Goal: Task Accomplishment & Management: Manage account settings

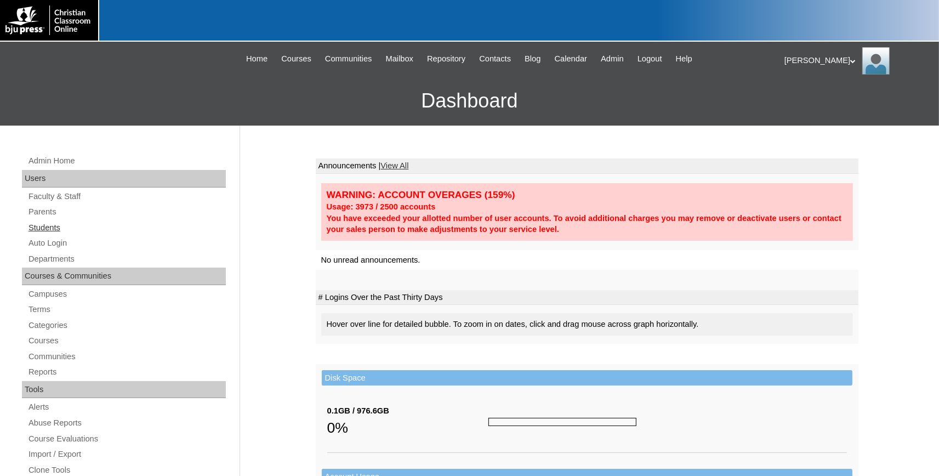
click at [50, 229] on link "Students" at bounding box center [126, 228] width 199 height 14
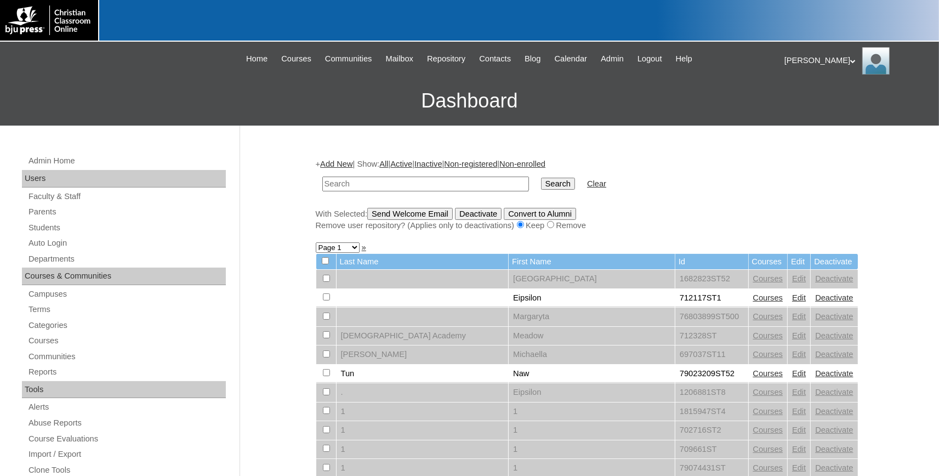
click at [370, 183] on input "text" at bounding box center [425, 184] width 207 height 15
click at [338, 186] on input "text" at bounding box center [425, 184] width 207 height 15
type input "hendrickson"
click at [541, 178] on input "Search" at bounding box center [558, 184] width 34 height 12
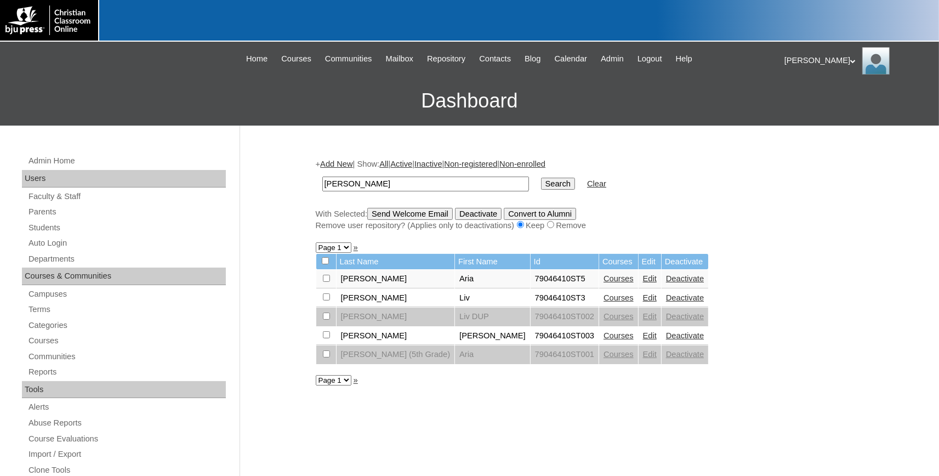
click at [604, 340] on link "Courses" at bounding box center [619, 335] width 30 height 9
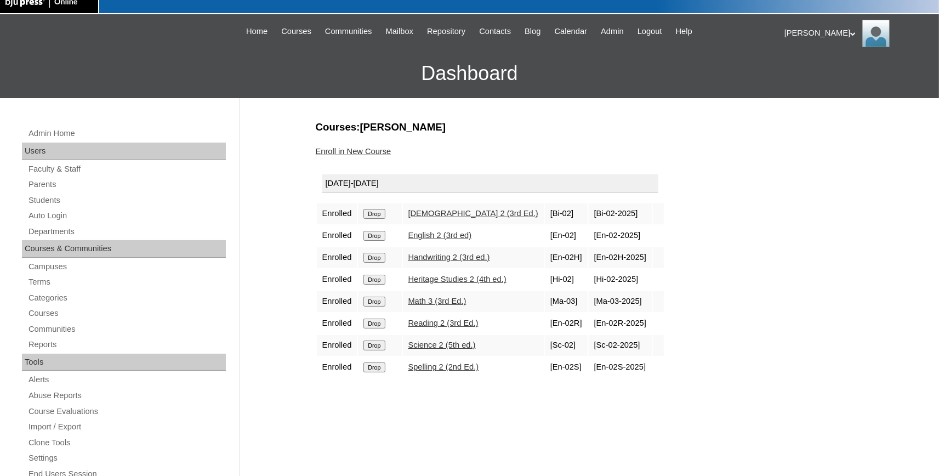
scroll to position [60, 0]
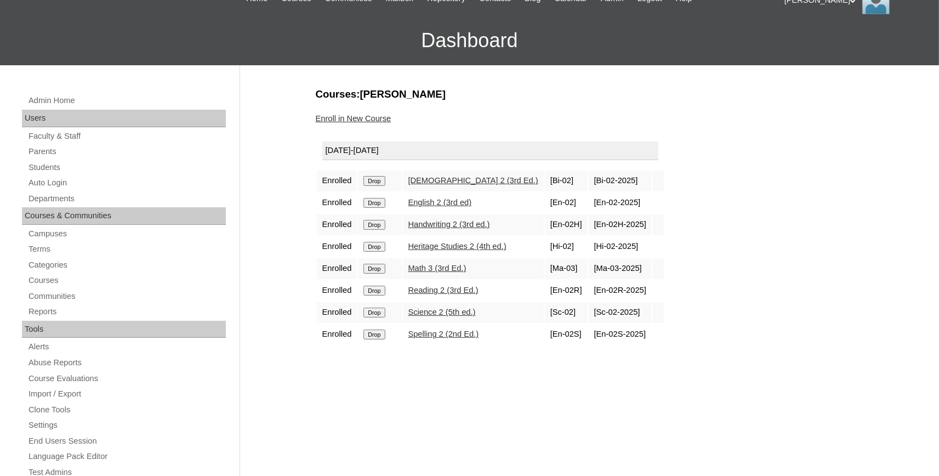
click at [367, 118] on link "Enroll in New Course" at bounding box center [354, 118] width 76 height 9
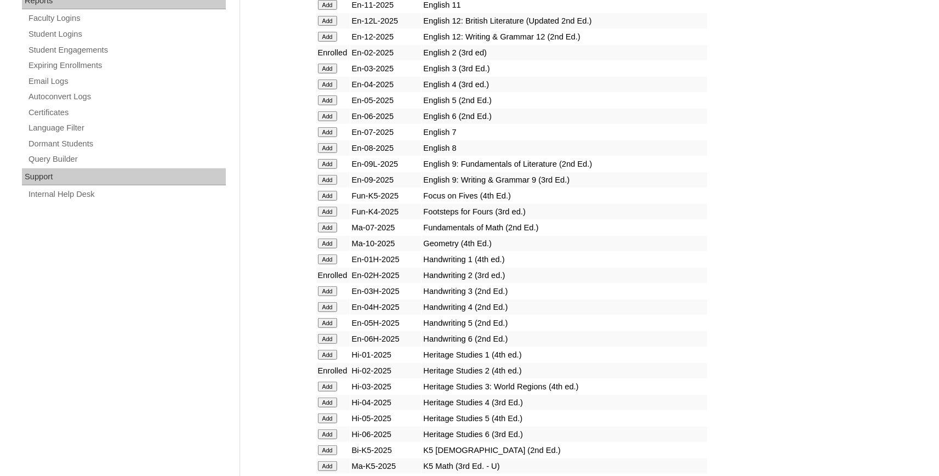
scroll to position [724, 0]
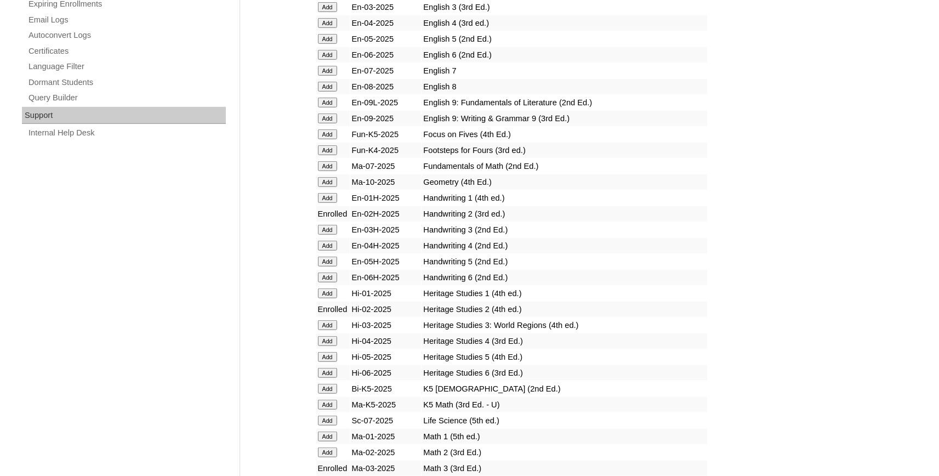
click at [326, 330] on input "Add" at bounding box center [327, 325] width 19 height 10
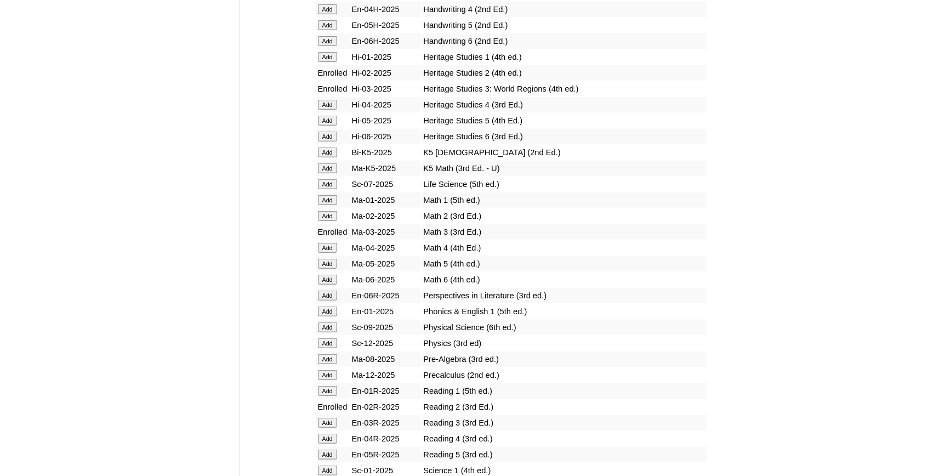
scroll to position [1086, 0]
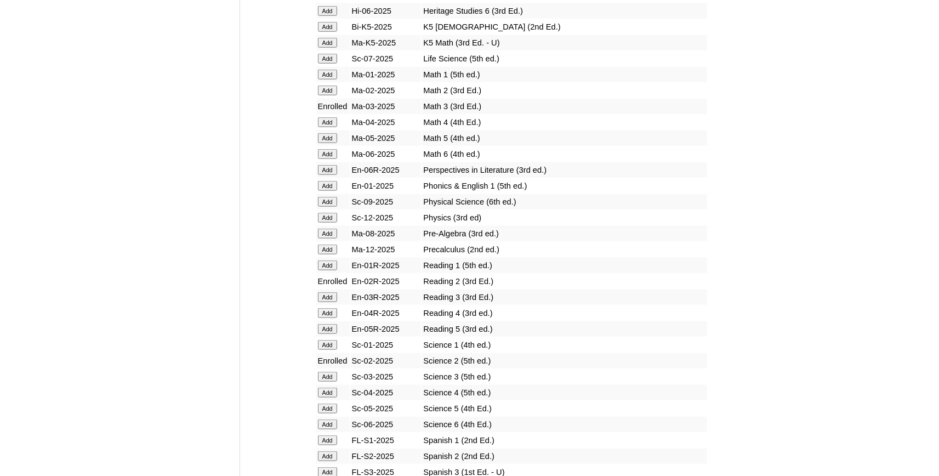
click at [335, 382] on input "Add" at bounding box center [327, 377] width 19 height 10
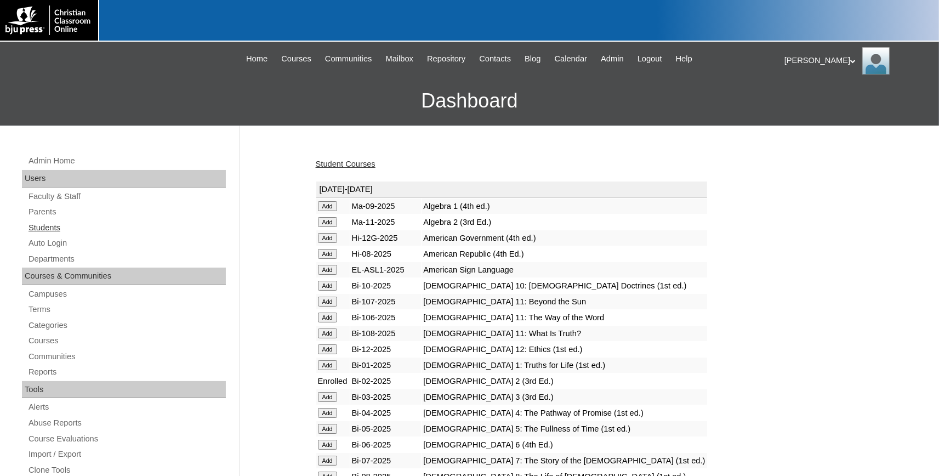
click at [52, 225] on link "Students" at bounding box center [126, 228] width 199 height 14
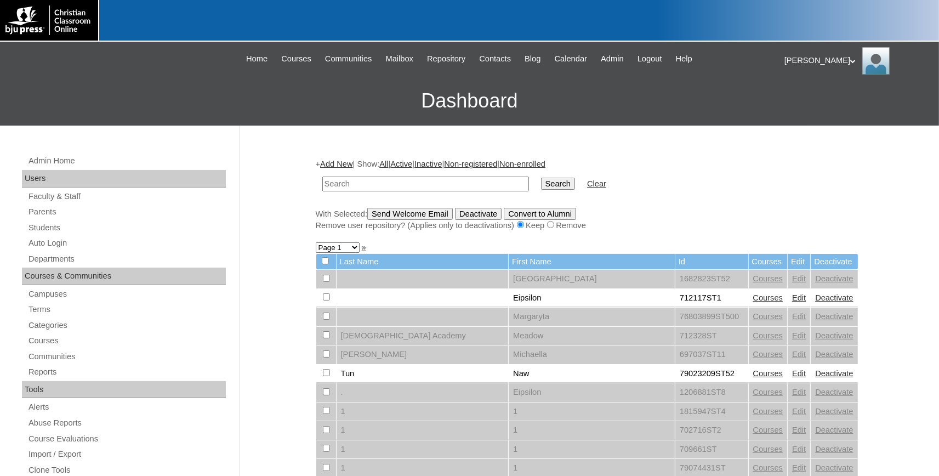
click at [365, 185] on input "text" at bounding box center [425, 184] width 207 height 15
type input "[PERSON_NAME]"
click at [541, 178] on input "Search" at bounding box center [558, 184] width 34 height 12
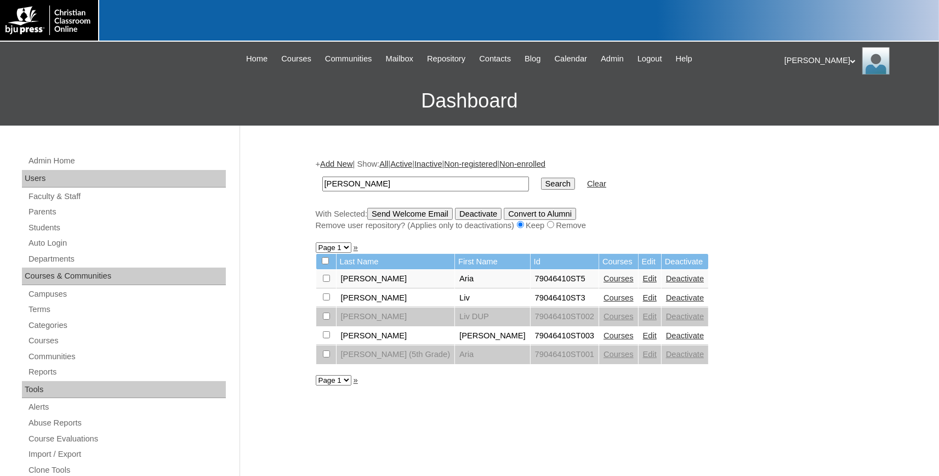
click at [604, 340] on link "Courses" at bounding box center [619, 335] width 30 height 9
drag, startPoint x: 402, startPoint y: 185, endPoint x: 201, endPoint y: 183, distance: 200.7
click at [322, 180] on input "hendrickson" at bounding box center [425, 184] width 207 height 15
type input "g"
type input "emiliano"
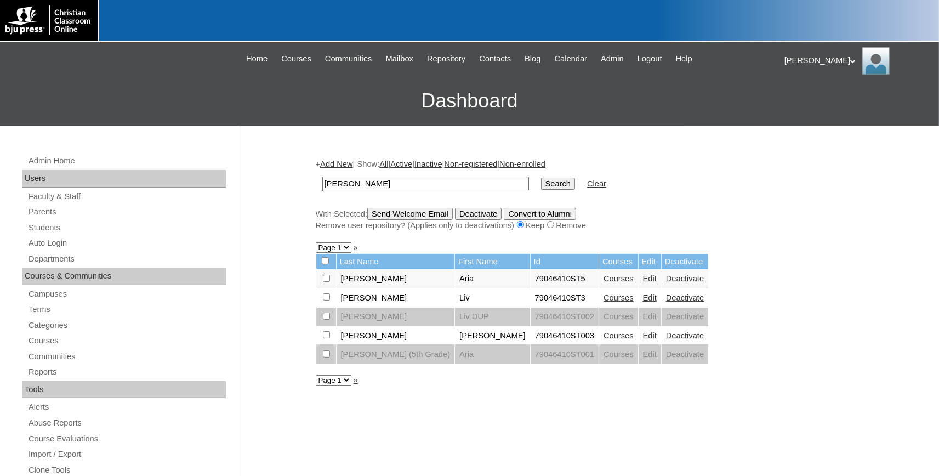
click at [541, 178] on input "Search" at bounding box center [558, 184] width 34 height 12
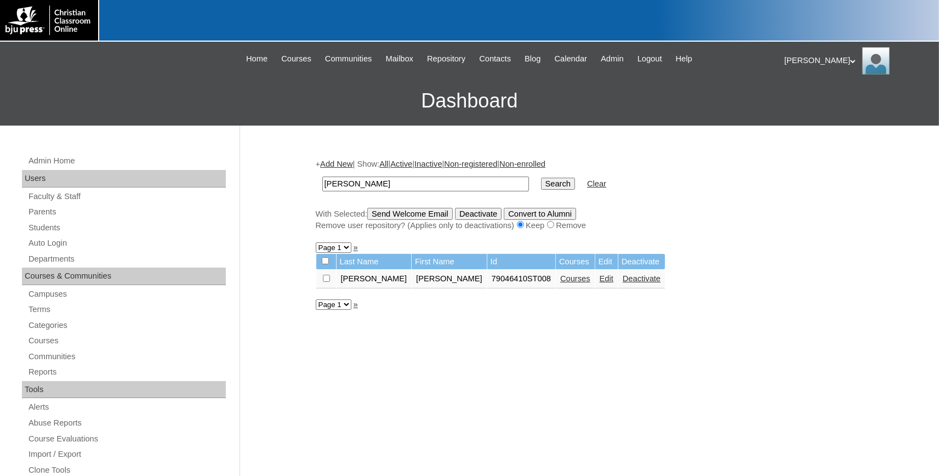
click at [560, 281] on link "Courses" at bounding box center [575, 278] width 30 height 9
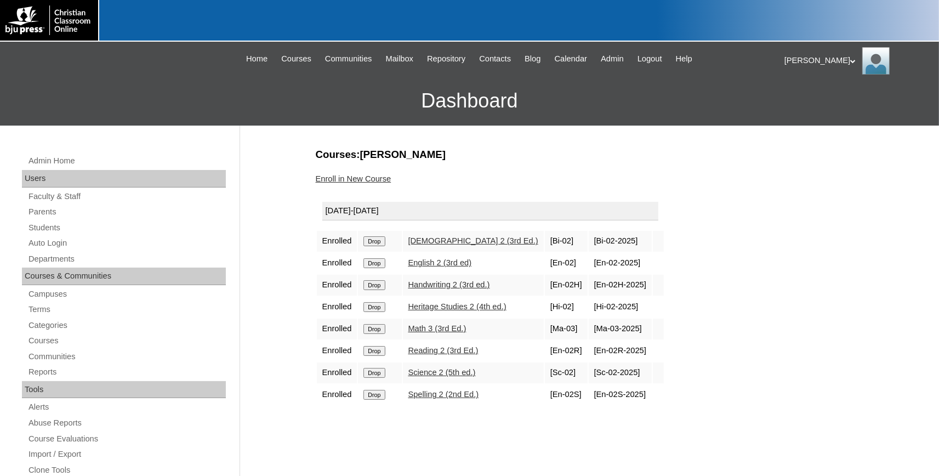
click at [372, 179] on link "Enroll in New Course" at bounding box center [354, 178] width 76 height 9
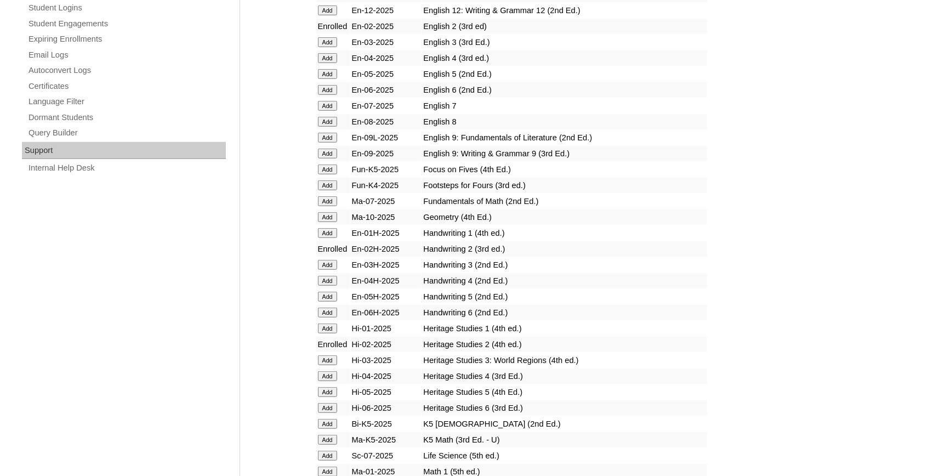
scroll to position [724, 0]
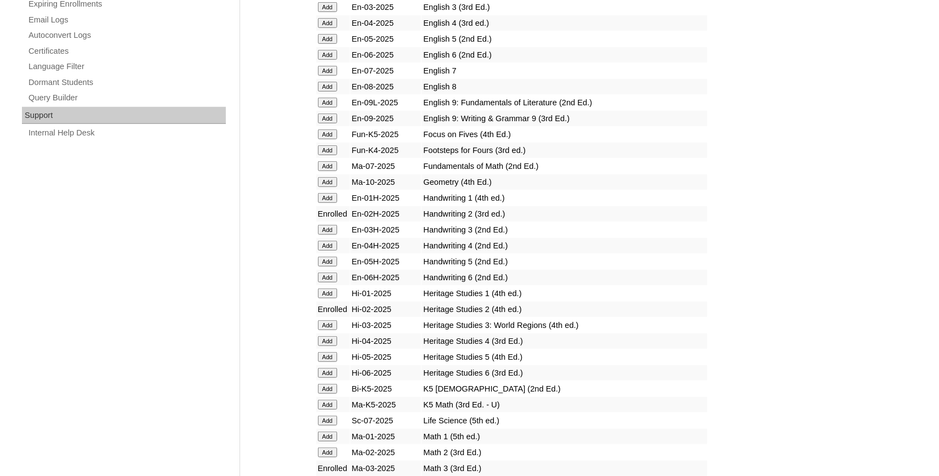
click at [326, 330] on input "Add" at bounding box center [327, 325] width 19 height 10
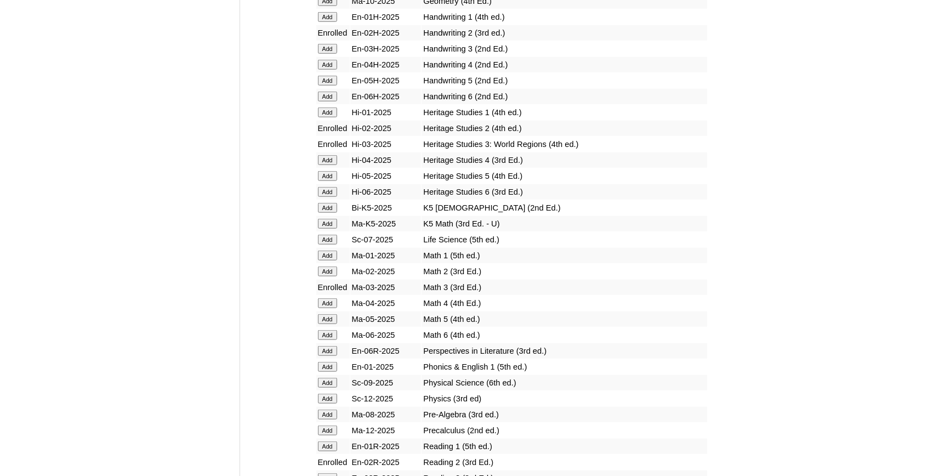
scroll to position [1146, 0]
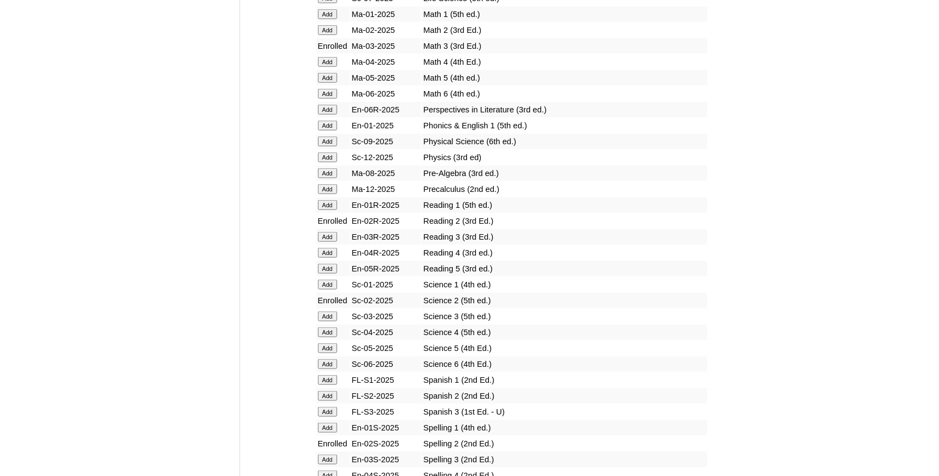
click at [328, 321] on input "Add" at bounding box center [327, 316] width 19 height 10
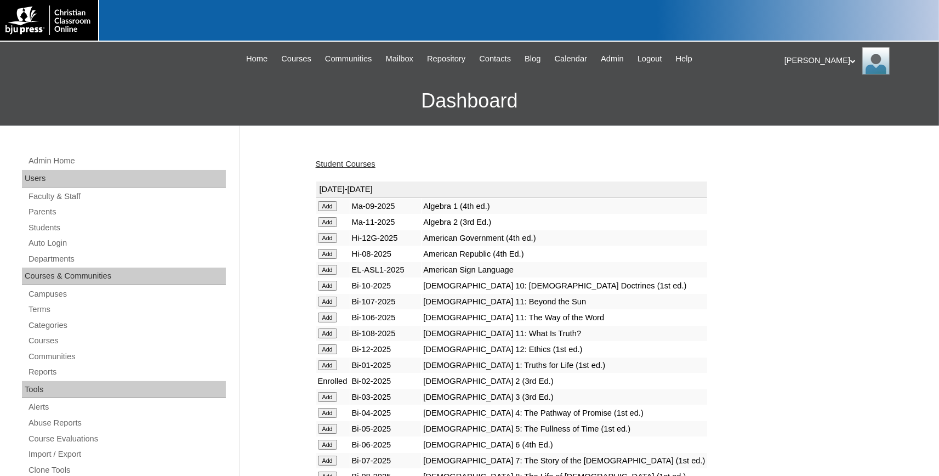
click at [372, 165] on link "Student Courses" at bounding box center [346, 164] width 60 height 9
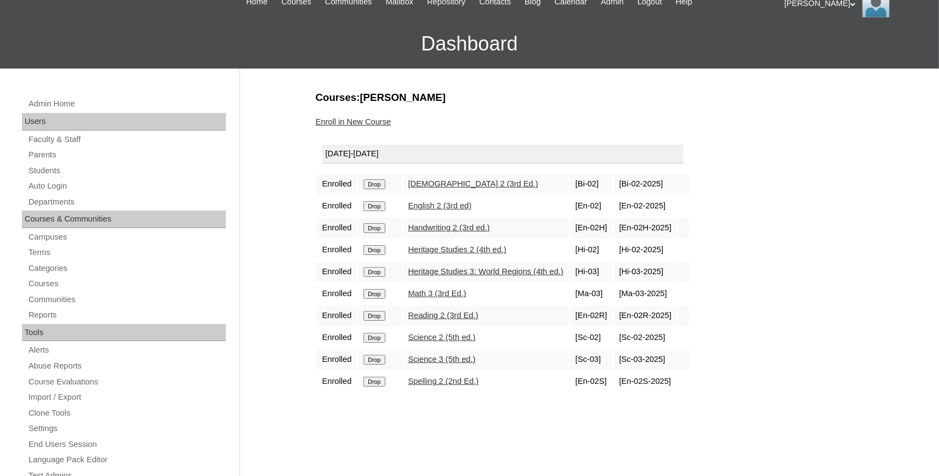
scroll to position [60, 0]
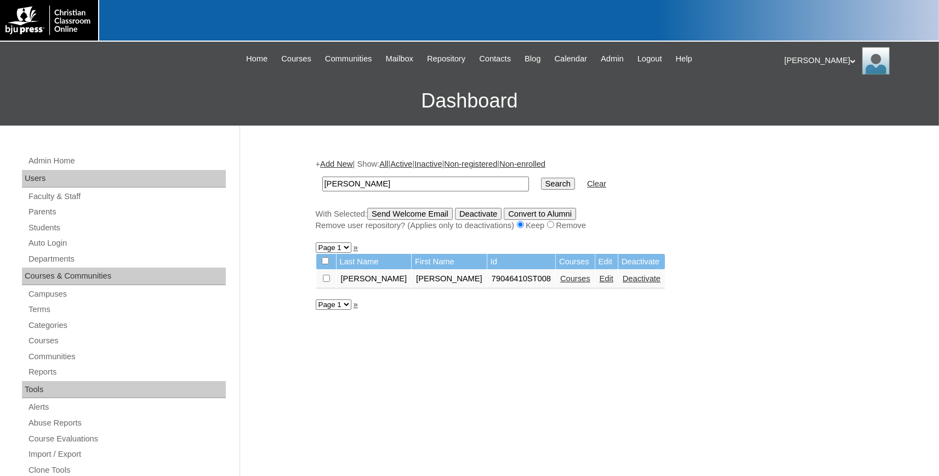
drag, startPoint x: 381, startPoint y: 188, endPoint x: 236, endPoint y: 175, distance: 144.8
click at [322, 177] on input "emiliano" at bounding box center [425, 184] width 207 height 15
type input "[PERSON_NAME]"
click at [541, 178] on input "Search" at bounding box center [558, 184] width 34 height 12
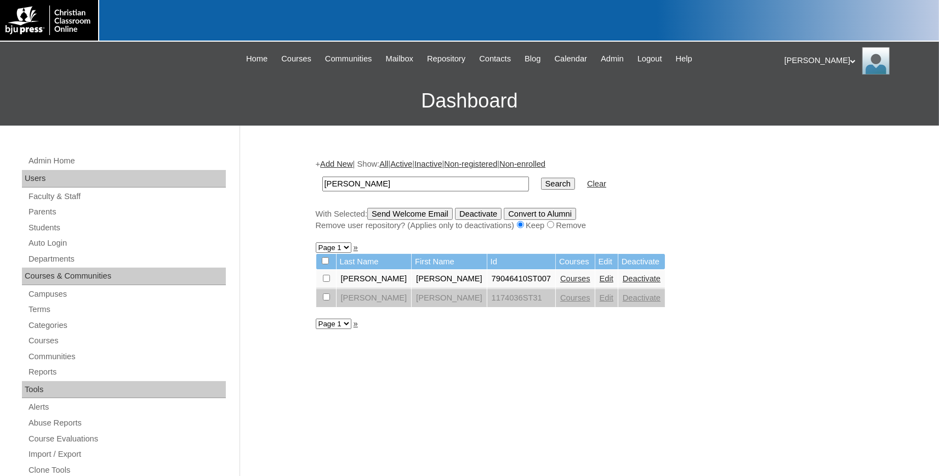
click at [560, 283] on link "Courses" at bounding box center [575, 278] width 30 height 9
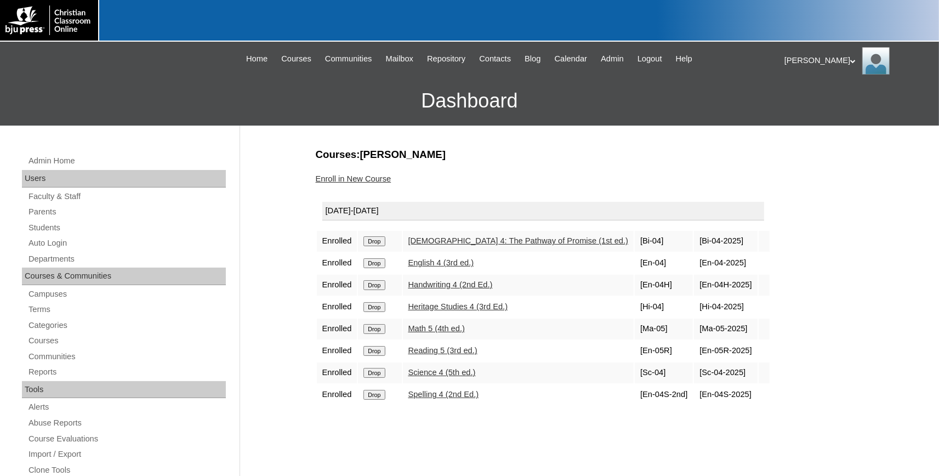
click at [365, 178] on link "Enroll in New Course" at bounding box center [354, 178] width 76 height 9
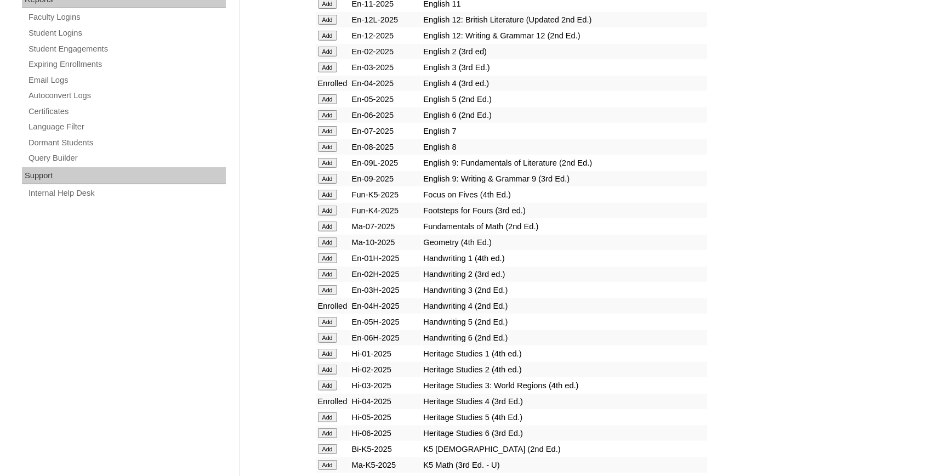
scroll to position [784, 0]
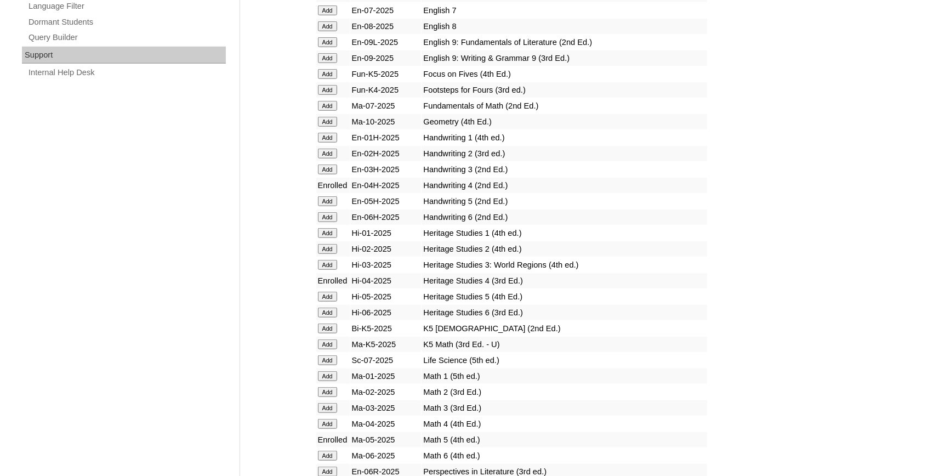
click at [326, 302] on input "Add" at bounding box center [327, 297] width 19 height 10
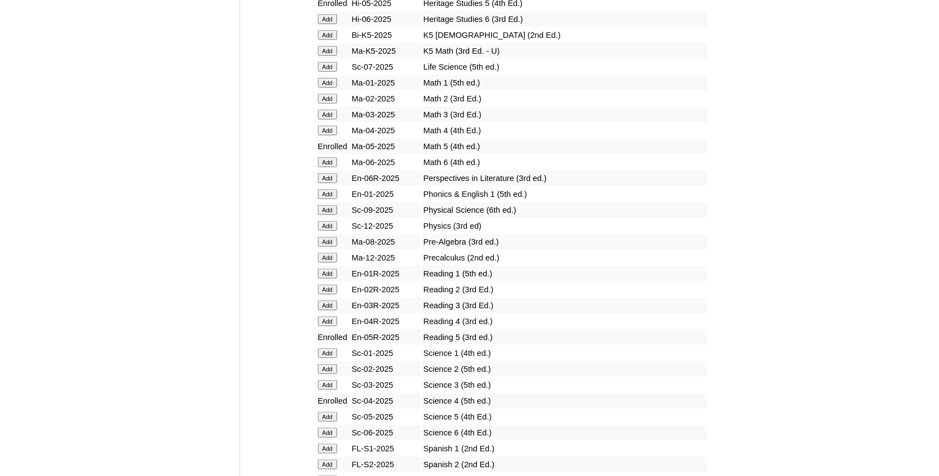
scroll to position [1086, 0]
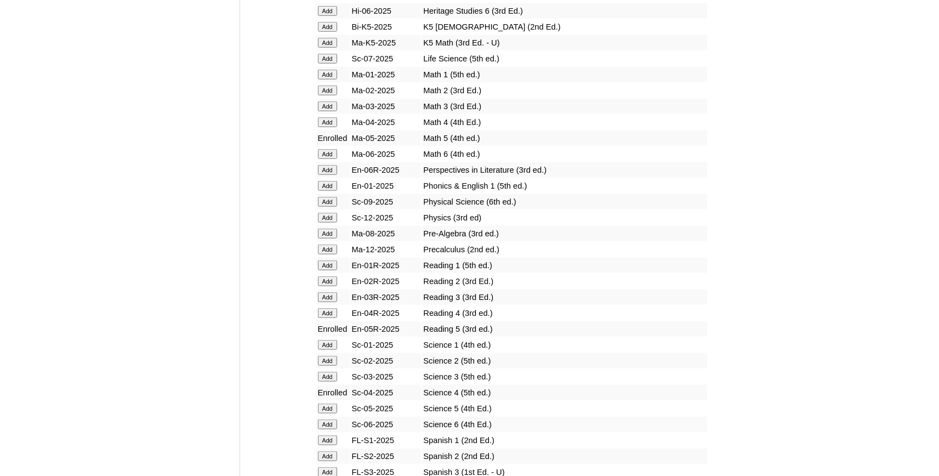
click at [332, 413] on input "Add" at bounding box center [327, 409] width 19 height 10
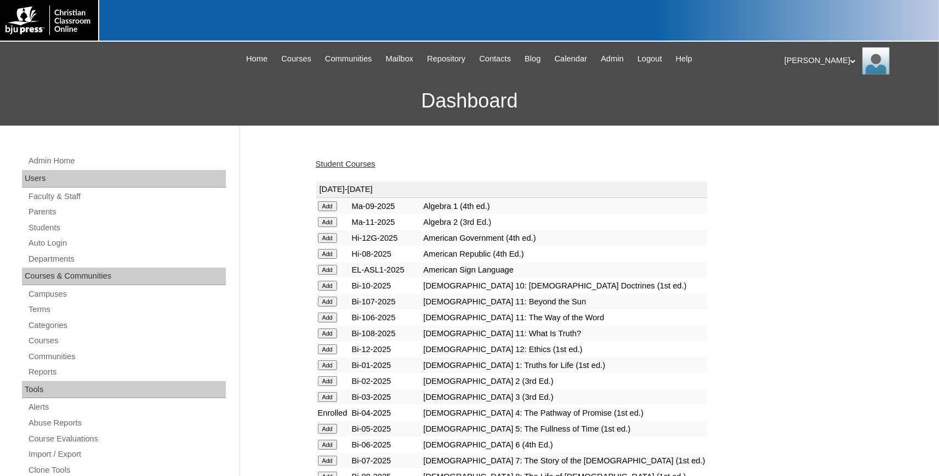
click at [357, 162] on link "Student Courses" at bounding box center [346, 164] width 60 height 9
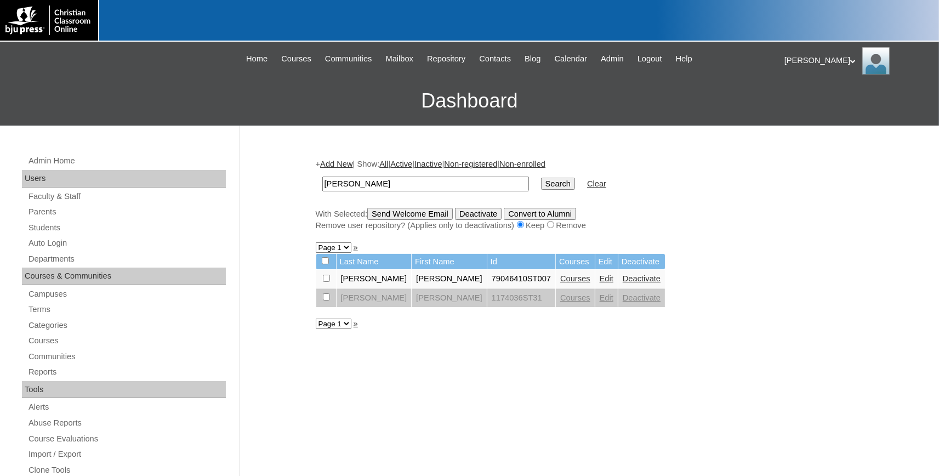
drag, startPoint x: 417, startPoint y: 185, endPoint x: 173, endPoint y: 166, distance: 244.8
click at [322, 177] on input "mauricio" at bounding box center [425, 184] width 207 height 15
type input "[PERSON_NAME]"
click at [541, 178] on input "Search" at bounding box center [558, 184] width 34 height 12
click at [560, 281] on link "Courses" at bounding box center [575, 278] width 30 height 9
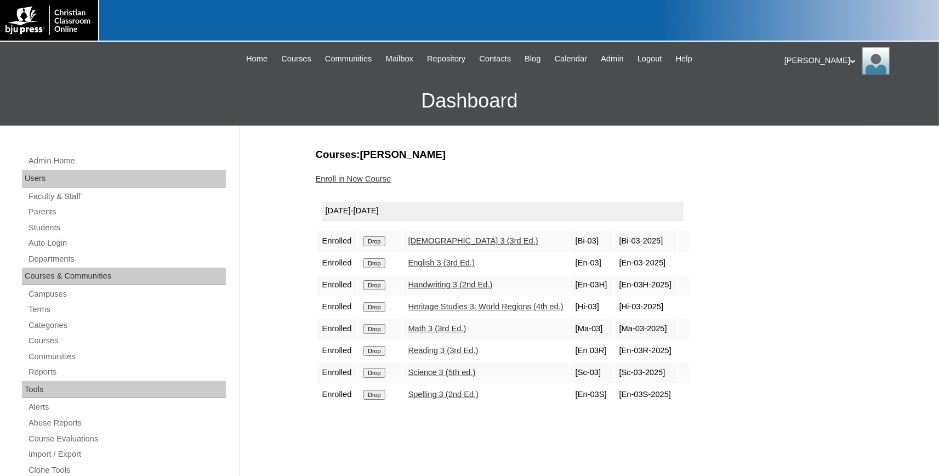
click at [350, 181] on link "Enroll in New Course" at bounding box center [354, 178] width 76 height 9
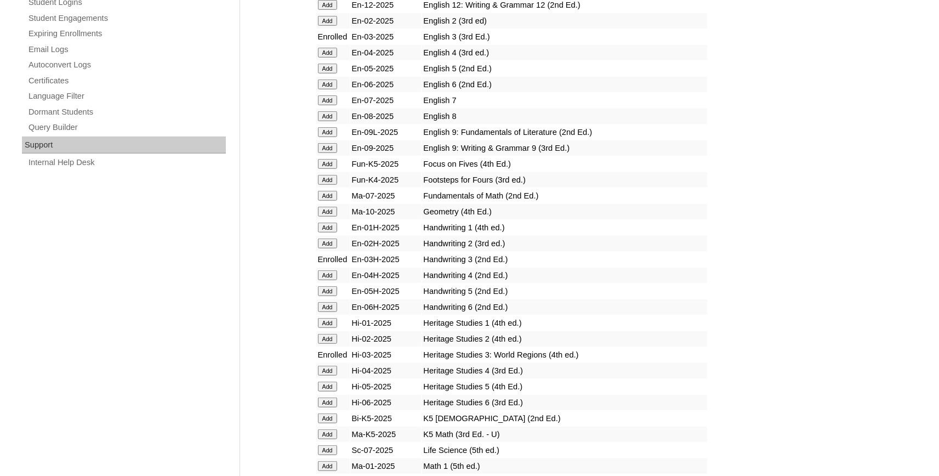
scroll to position [724, 0]
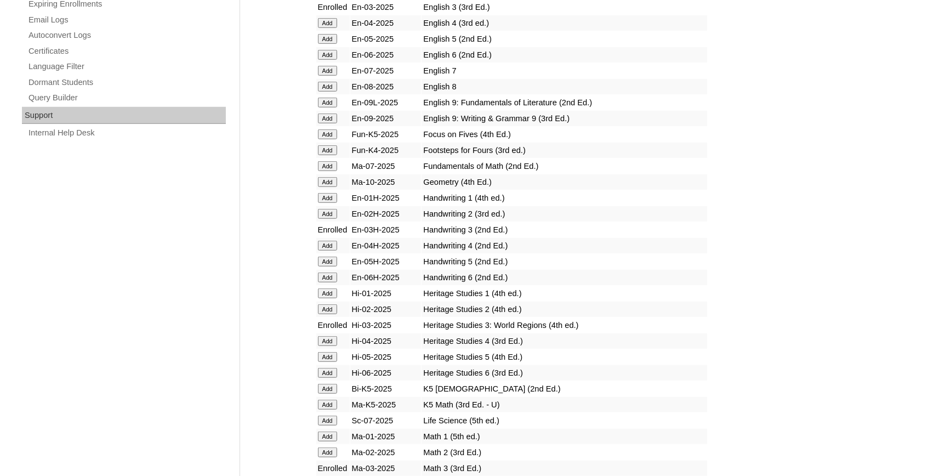
click at [323, 362] on input "Add" at bounding box center [327, 357] width 19 height 10
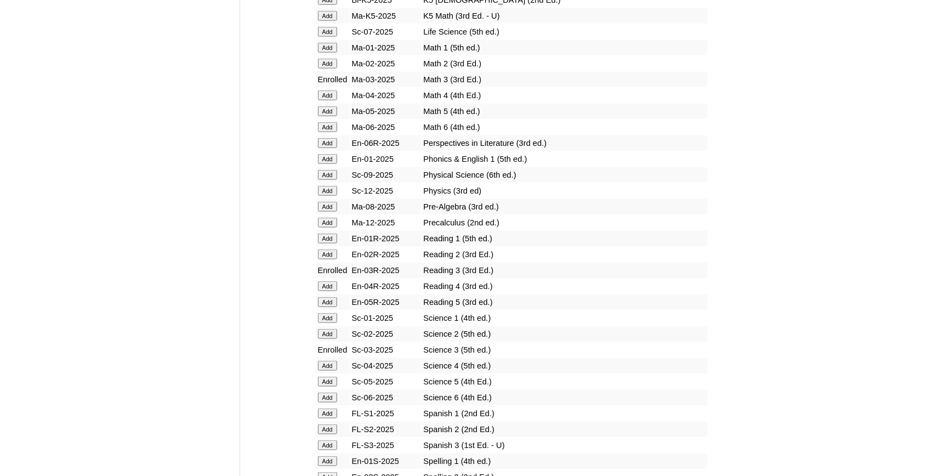
scroll to position [1146, 0]
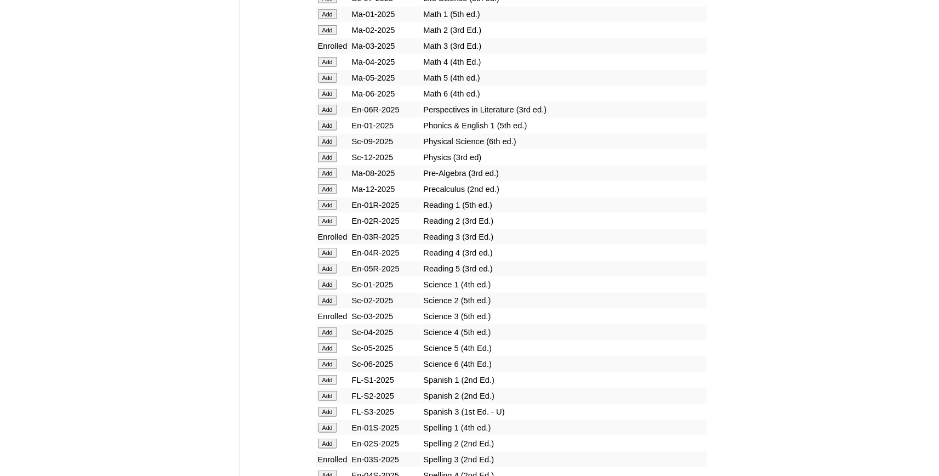
click at [331, 353] on input "Add" at bounding box center [327, 348] width 19 height 10
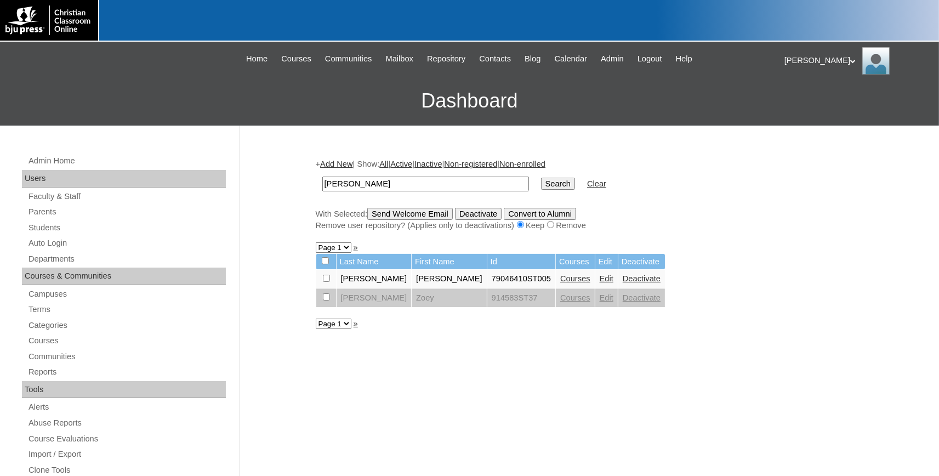
drag, startPoint x: 371, startPoint y: 186, endPoint x: 213, endPoint y: 168, distance: 159.5
click at [322, 177] on input "zuniga" at bounding box center [425, 184] width 207 height 15
type input "maximus"
click at [541, 178] on input "Search" at bounding box center [558, 184] width 34 height 12
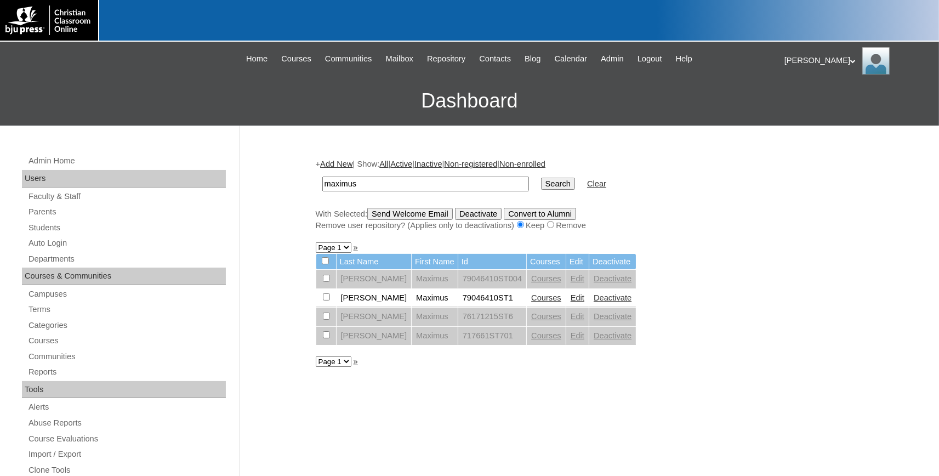
click at [531, 299] on link "Courses" at bounding box center [546, 297] width 30 height 9
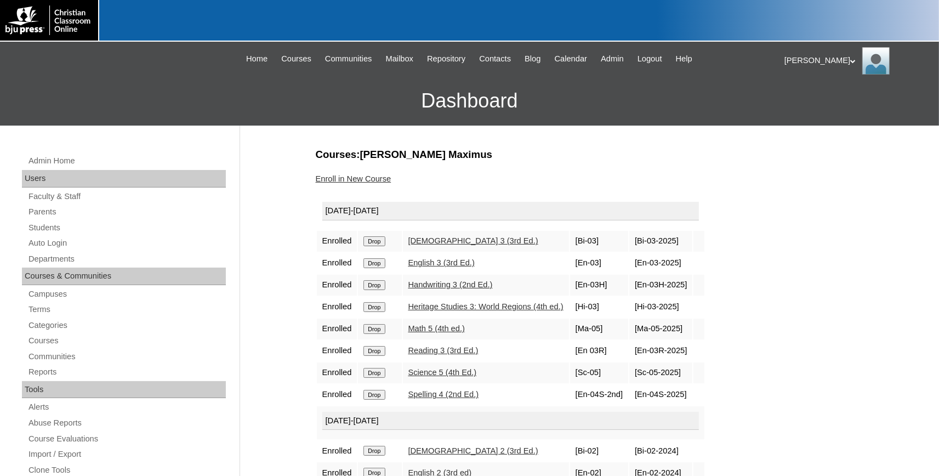
click at [365, 179] on link "Enroll in New Course" at bounding box center [354, 178] width 76 height 9
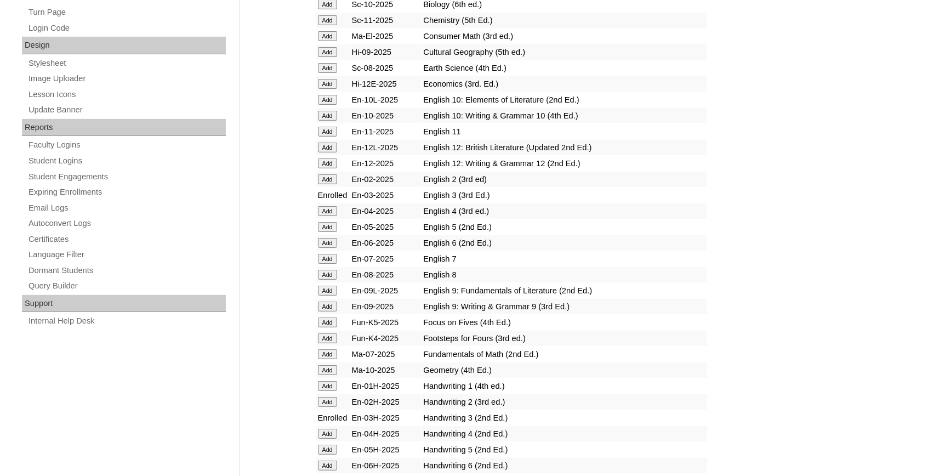
scroll to position [724, 0]
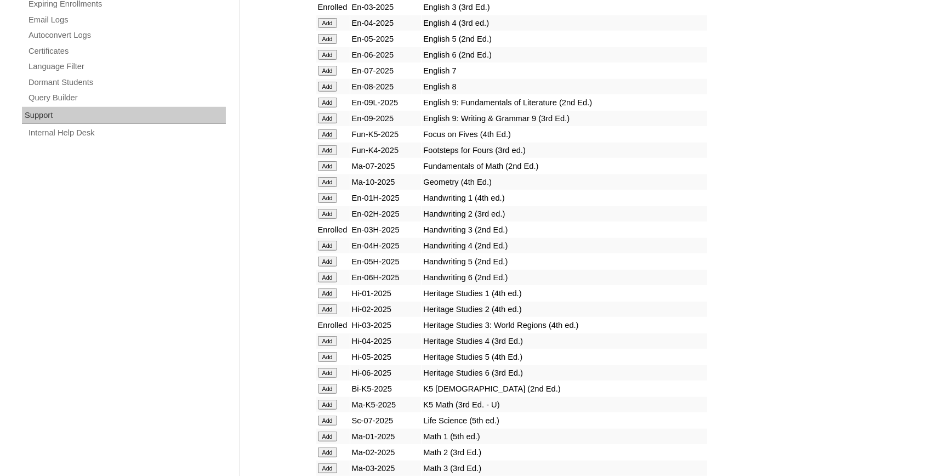
click at [329, 362] on input "Add" at bounding box center [327, 357] width 19 height 10
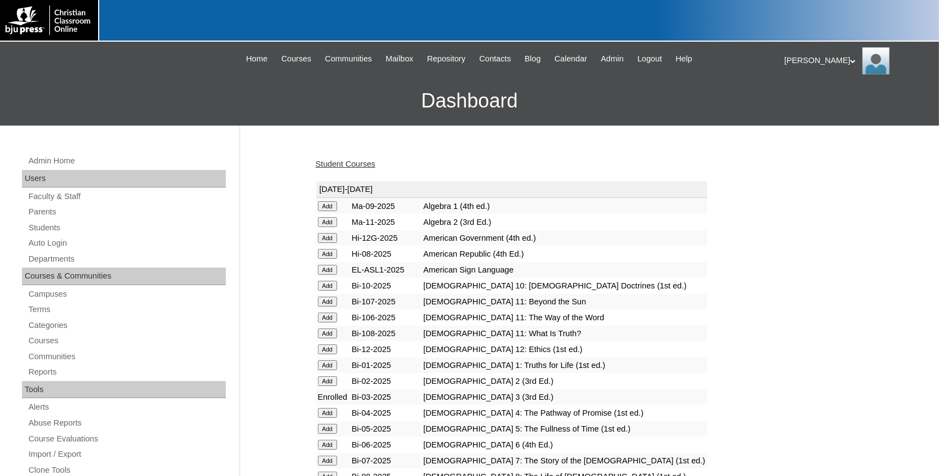
click at [338, 163] on link "Student Courses" at bounding box center [346, 164] width 60 height 9
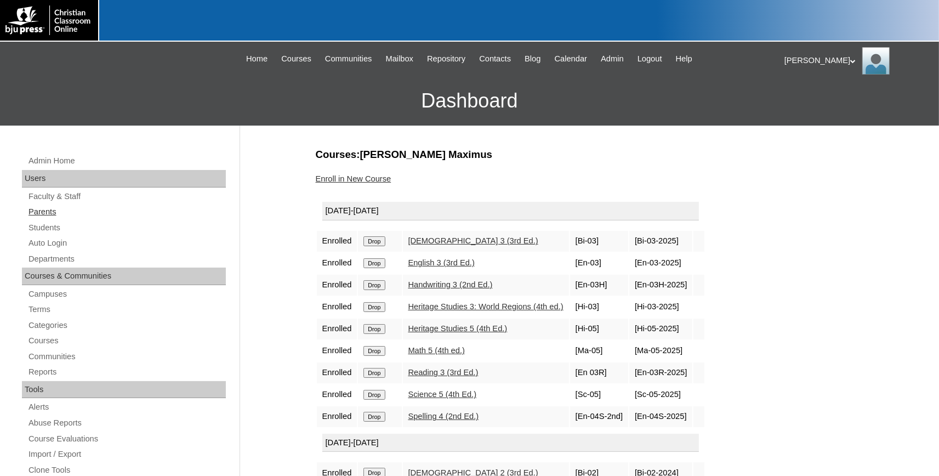
click at [46, 214] on link "Parents" at bounding box center [126, 212] width 199 height 14
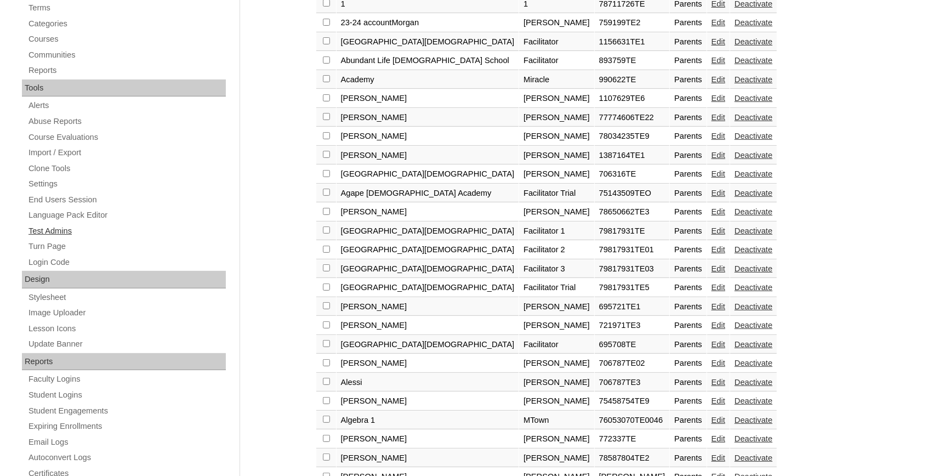
scroll to position [60, 0]
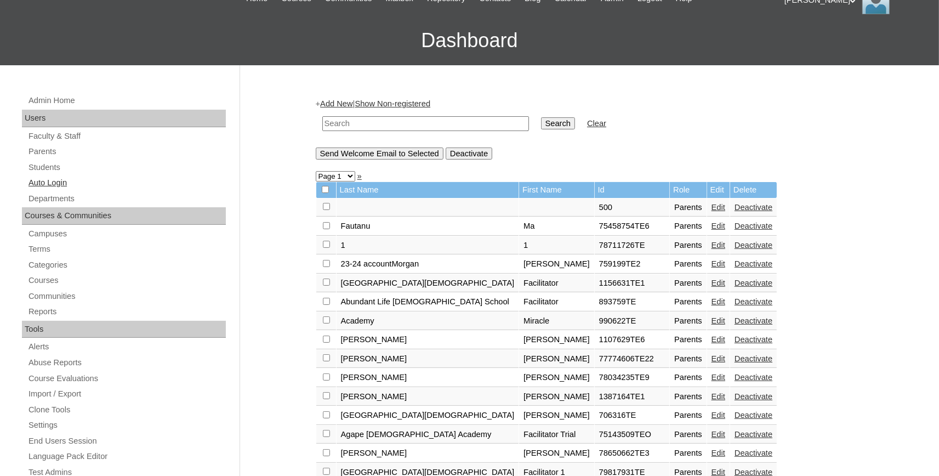
click at [50, 184] on link "Auto Login" at bounding box center [126, 183] width 199 height 14
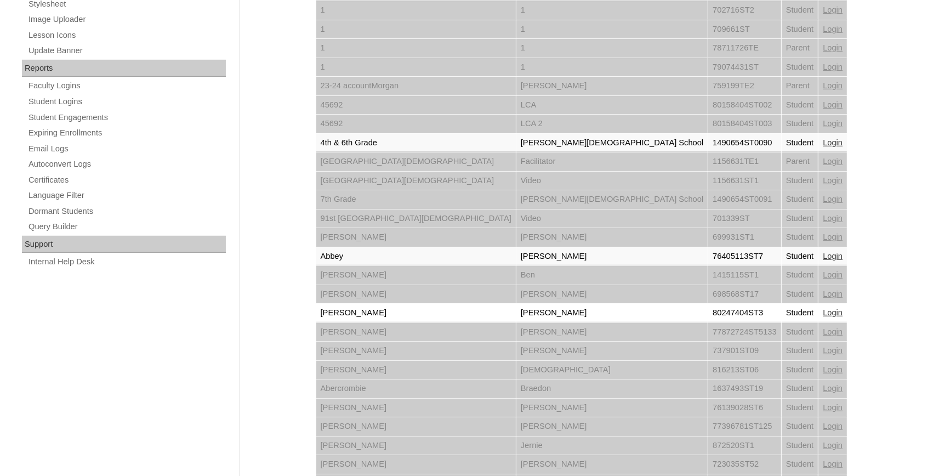
scroll to position [738, 0]
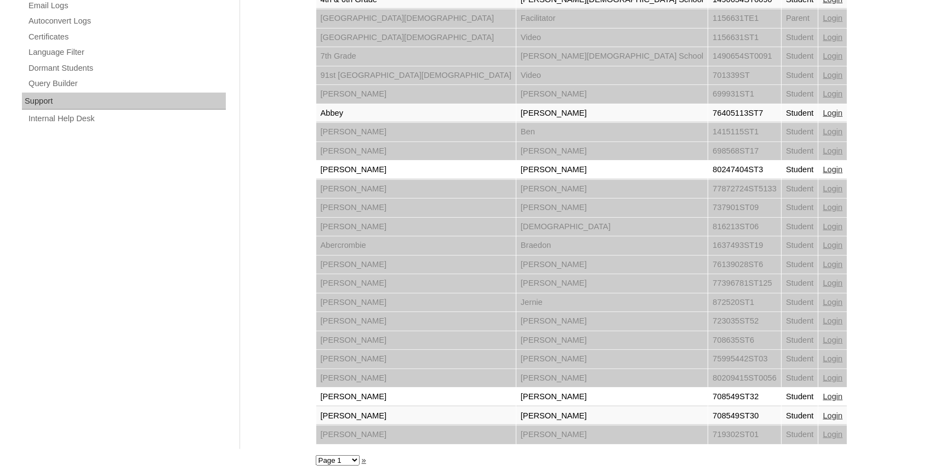
click at [316, 455] on select "Page 1 Page 2 Page 3 Page 4 Page 5 Page 6 Page 7 Page 8 Page 9 Page 10 Page 11 …" at bounding box center [338, 460] width 44 height 10
select select "admin_loginas.php?page=29"
click option "Page 29" at bounding box center [0, 0] width 0 height 0
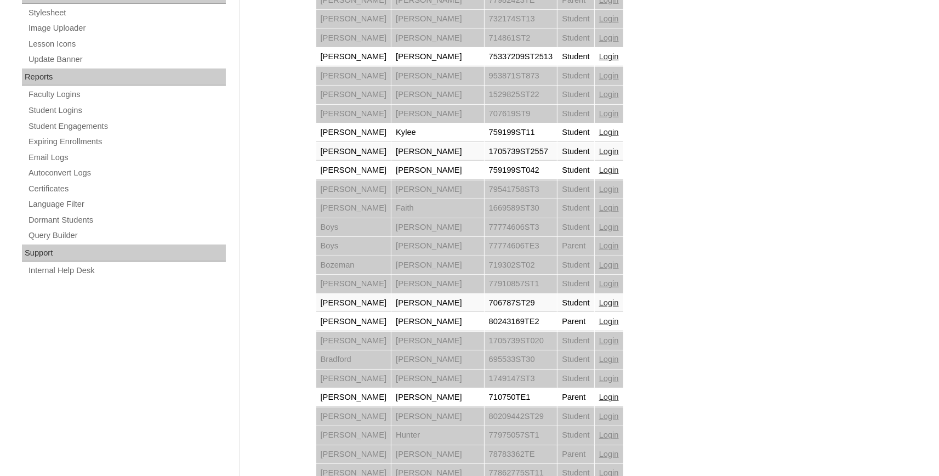
scroll to position [603, 0]
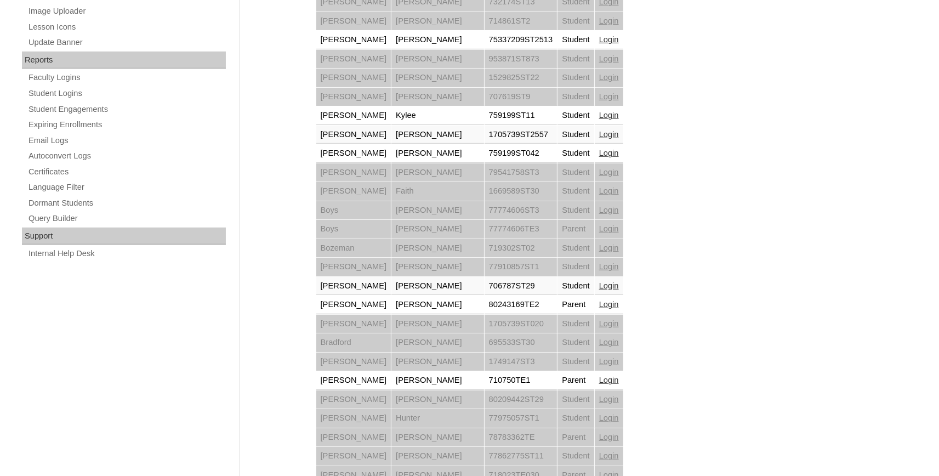
click at [599, 303] on link "Login" at bounding box center [609, 304] width 20 height 9
